Goal: Task Accomplishment & Management: Complete application form

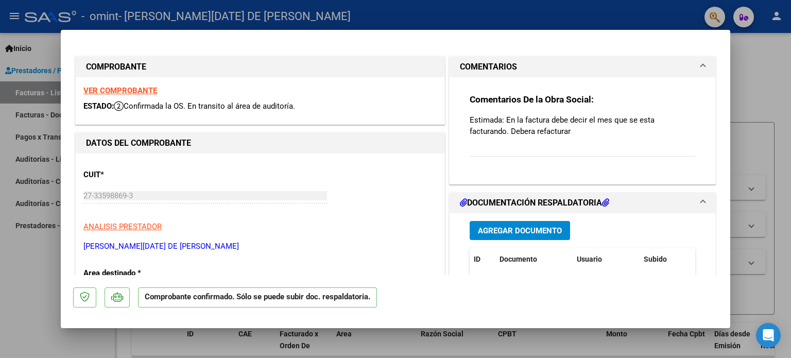
click at [749, 78] on div at bounding box center [395, 179] width 791 height 358
type input "$ 0,00"
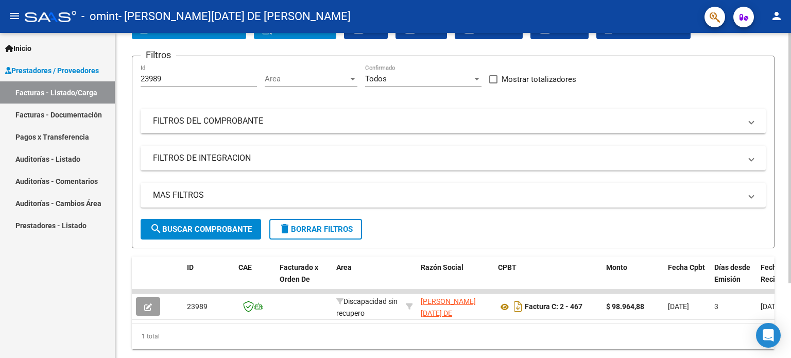
scroll to position [97, 0]
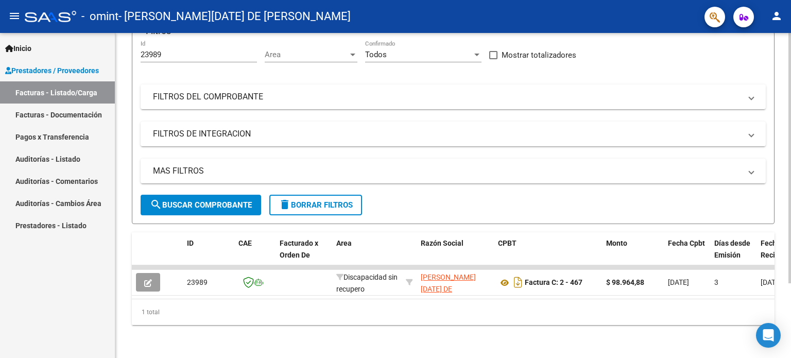
click at [791, 199] on div at bounding box center [790, 233] width 3 height 250
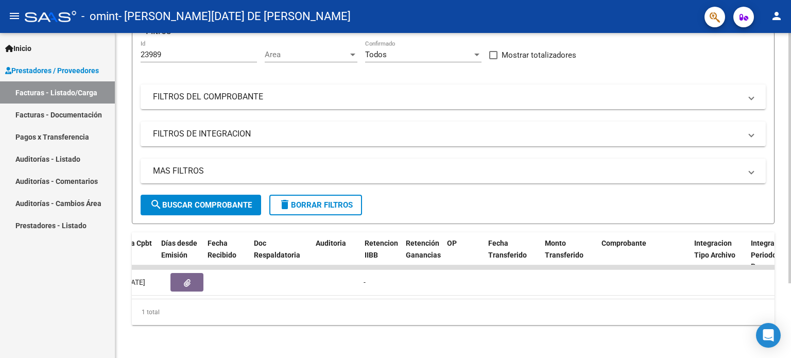
scroll to position [0, 0]
